Goal: Entertainment & Leisure: Browse casually

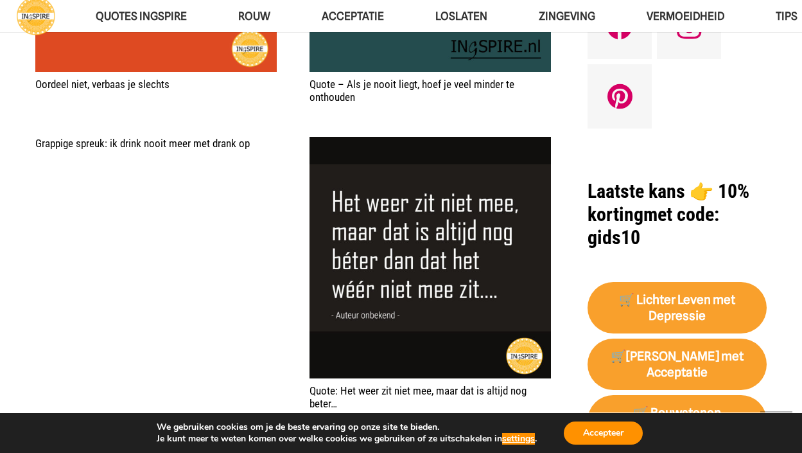
scroll to position [1023, 0]
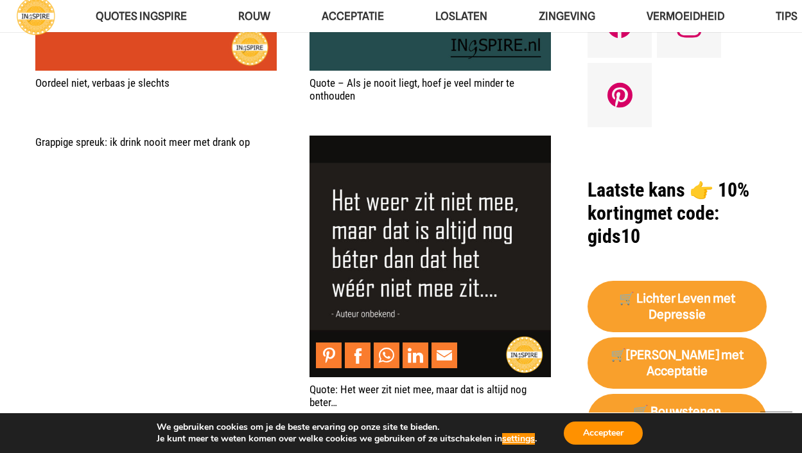
click at [361, 230] on img "Quote: Het weer zit niet mee, maar dat is altijd nog beter…" at bounding box center [429, 255] width 241 height 241
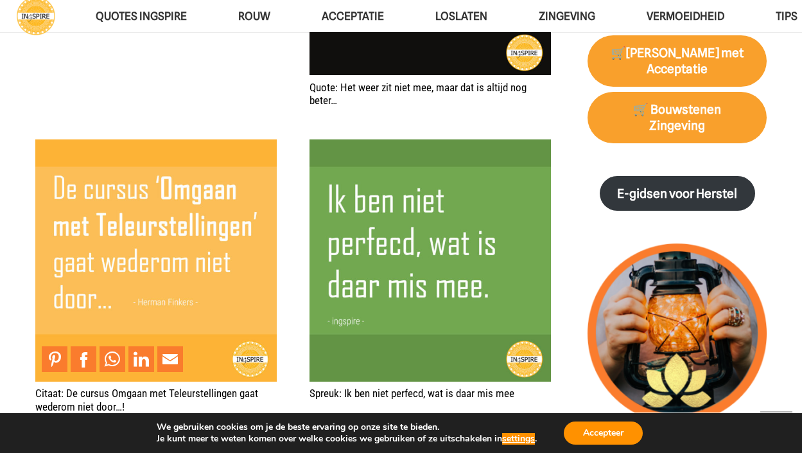
scroll to position [1327, 0]
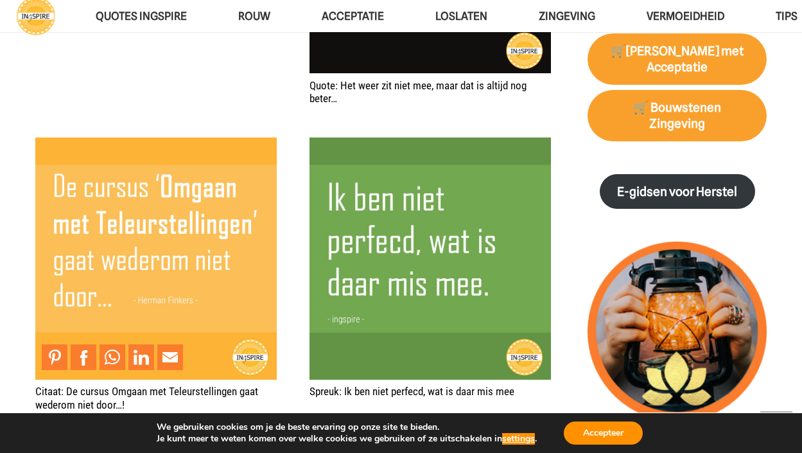
drag, startPoint x: 111, startPoint y: 299, endPoint x: 40, endPoint y: 178, distance: 140.7
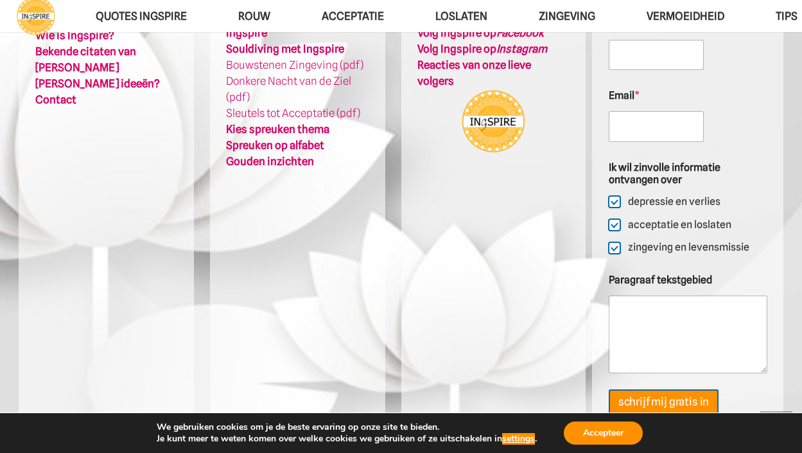
scroll to position [3644, 0]
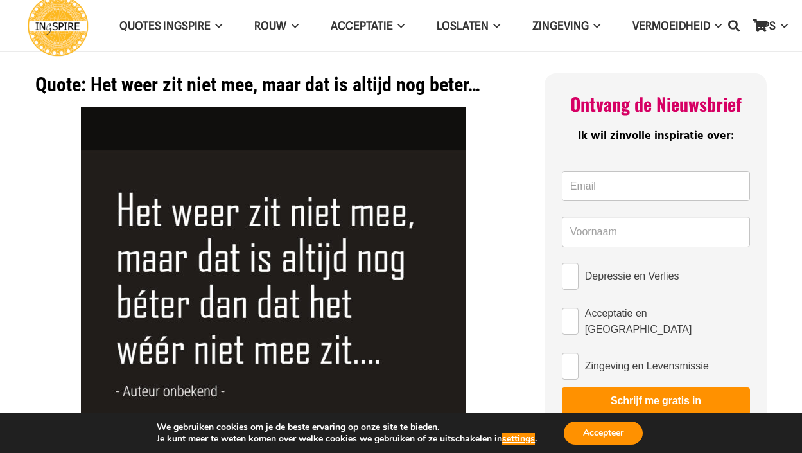
drag, startPoint x: 89, startPoint y: 71, endPoint x: 91, endPoint y: 80, distance: 10.0
drag, startPoint x: 91, startPoint y: 82, endPoint x: 152, endPoint y: 80, distance: 61.0
click at [168, 79] on h1 "Quote: Het weer zit niet mee, maar dat is altijd nog beter…" at bounding box center [273, 84] width 477 height 23
drag, startPoint x: 150, startPoint y: 82, endPoint x: 203, endPoint y: 88, distance: 53.0
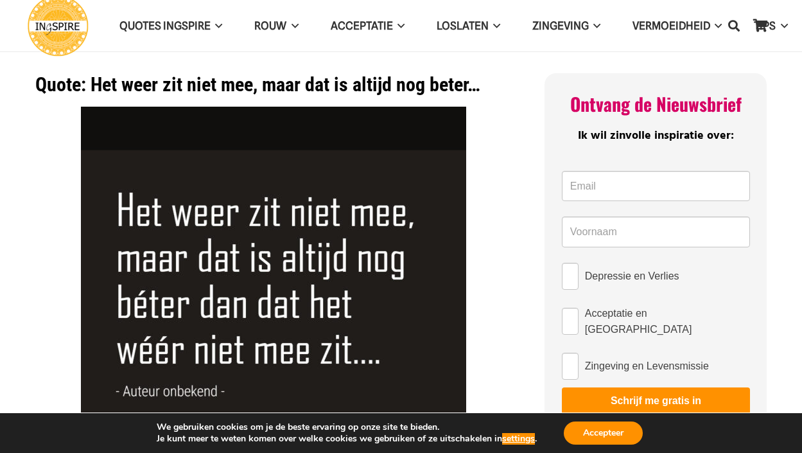
click at [203, 88] on h1 "Quote: Het weer zit niet mee, maar dat is altijd nog beter…" at bounding box center [273, 84] width 477 height 23
drag, startPoint x: 223, startPoint y: 100, endPoint x: 380, endPoint y: 92, distance: 157.5
click at [380, 92] on div "Quote: Het weer zit niet mee, maar dat is altijd nog beter… Inge Geertzen - Ing…" at bounding box center [273, 366] width 477 height 587
drag, startPoint x: 382, startPoint y: 83, endPoint x: 451, endPoint y: 93, distance: 69.5
click at [451, 93] on h1 "Quote: Het weer zit niet mee, maar dat is altijd nog beter…" at bounding box center [273, 84] width 477 height 23
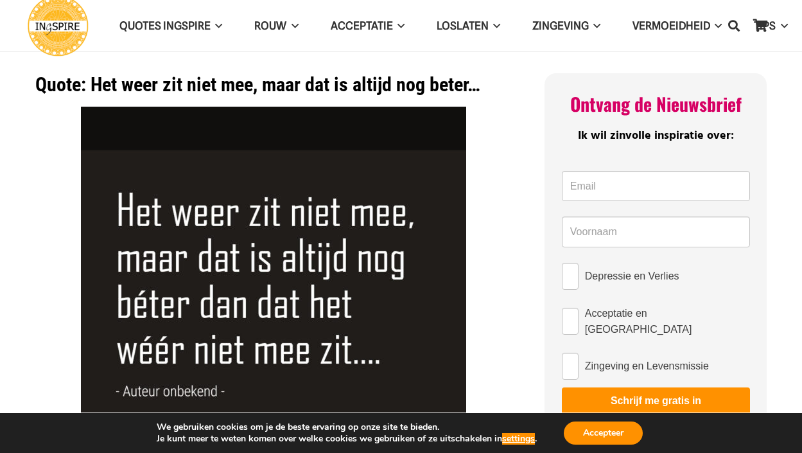
drag, startPoint x: 480, startPoint y: 80, endPoint x: 322, endPoint y: 126, distance: 164.4
click at [322, 126] on div "Quote: Het weer zit niet mee, maar dat is altijd nog beter… Inge Geertzen - Ing…" at bounding box center [273, 366] width 477 height 587
